Goal: Ask a question

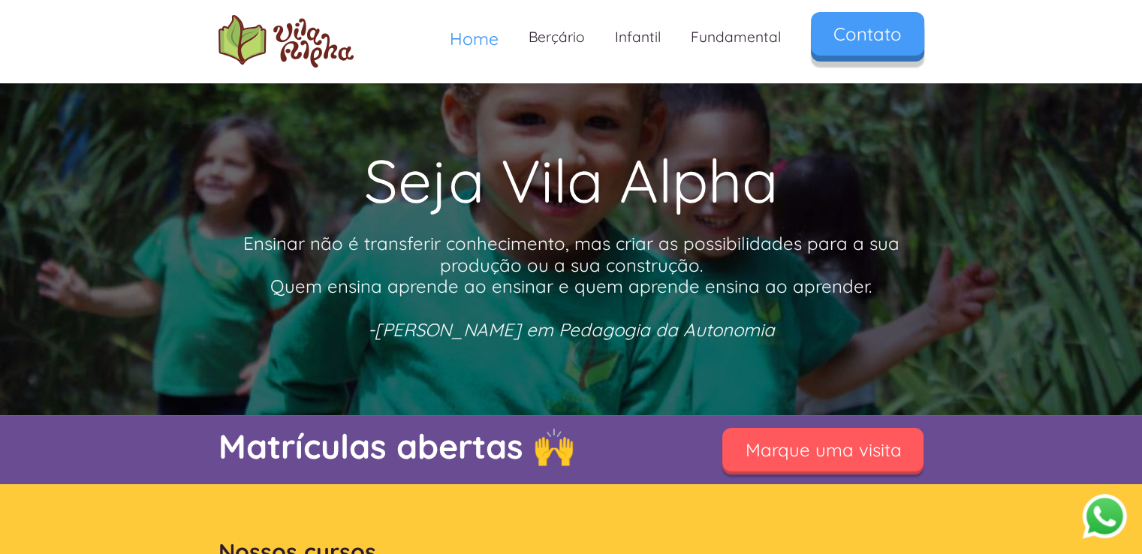
click at [861, 38] on link "Contato" at bounding box center [867, 34] width 113 height 44
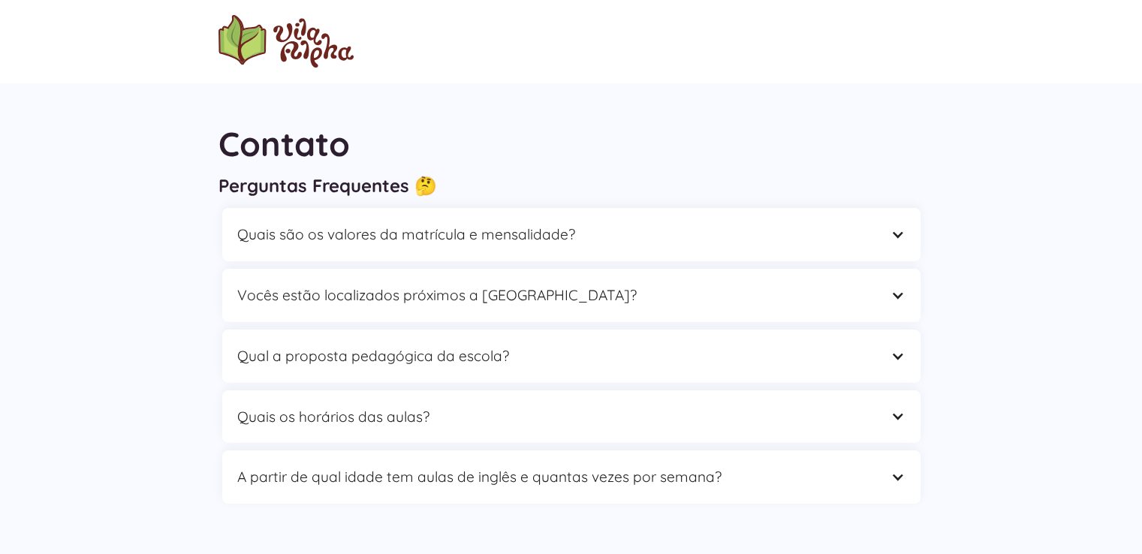
drag, startPoint x: 1151, startPoint y: 157, endPoint x: 1134, endPoint y: 112, distance: 48.0
click at [1141, 100] on html "Contato Perguntas Frequentes 🤔 Quais são os valores da matrícula e mensalidade?…" at bounding box center [571, 277] width 1142 height 554
click at [558, 241] on div "Quais são os valores da matrícula e mensalidade?" at bounding box center [556, 234] width 638 height 23
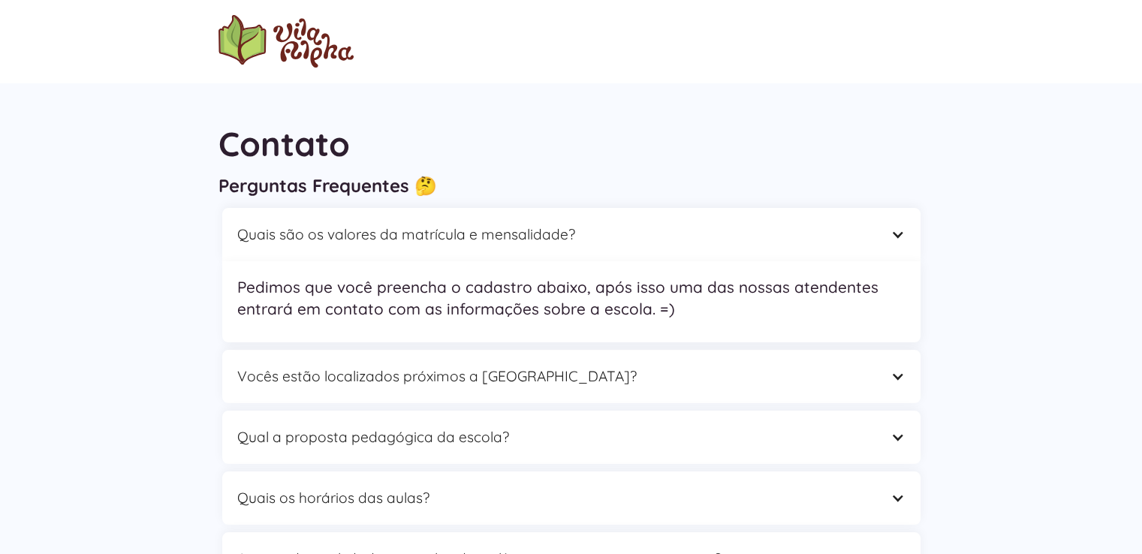
click at [961, 103] on div "Contato Perguntas Frequentes 🤔 Quais são os valores da matrícula e mensalidade?…" at bounding box center [571, 359] width 1142 height 552
